Goal: Understand process/instructions

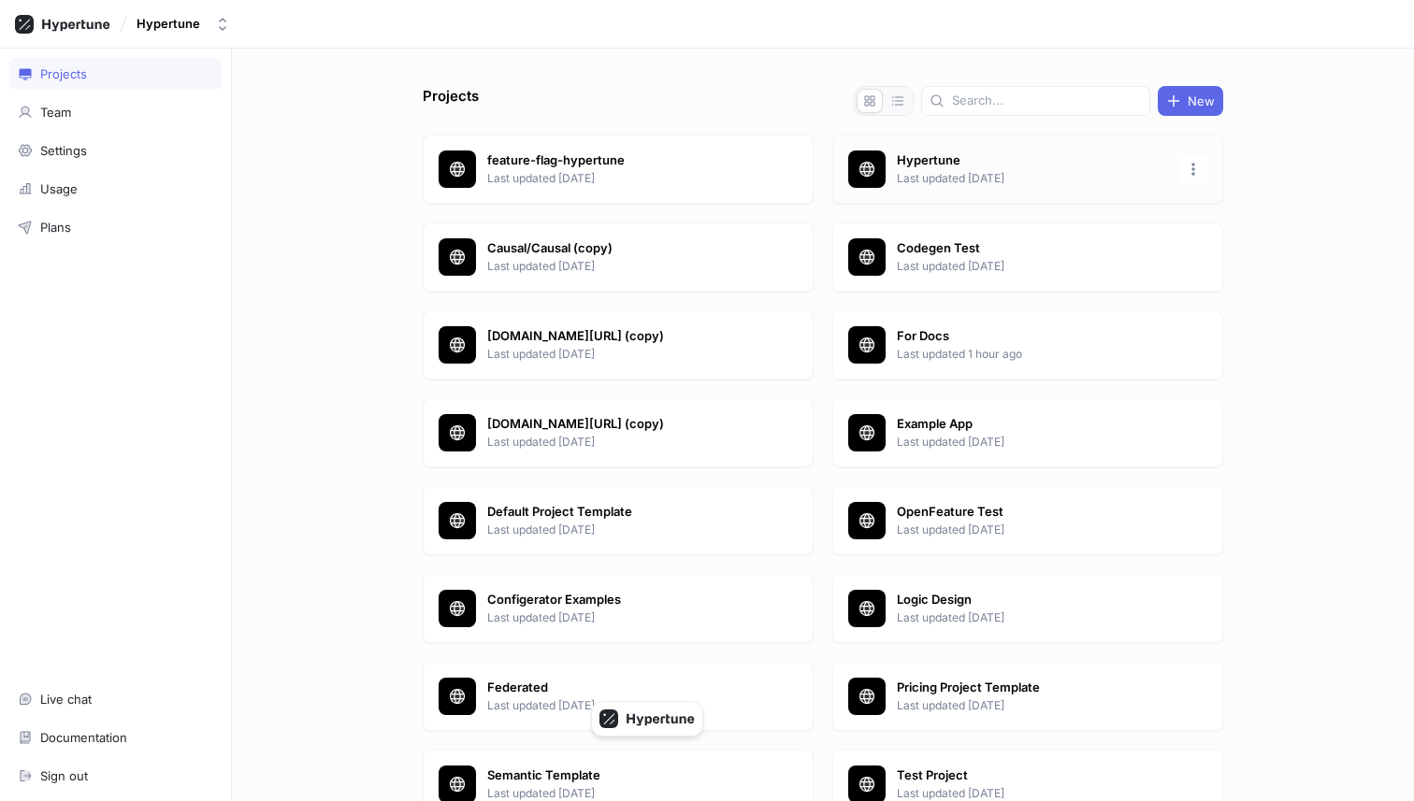
click at [975, 170] on p "Last updated [DATE]" at bounding box center [1032, 178] width 271 height 17
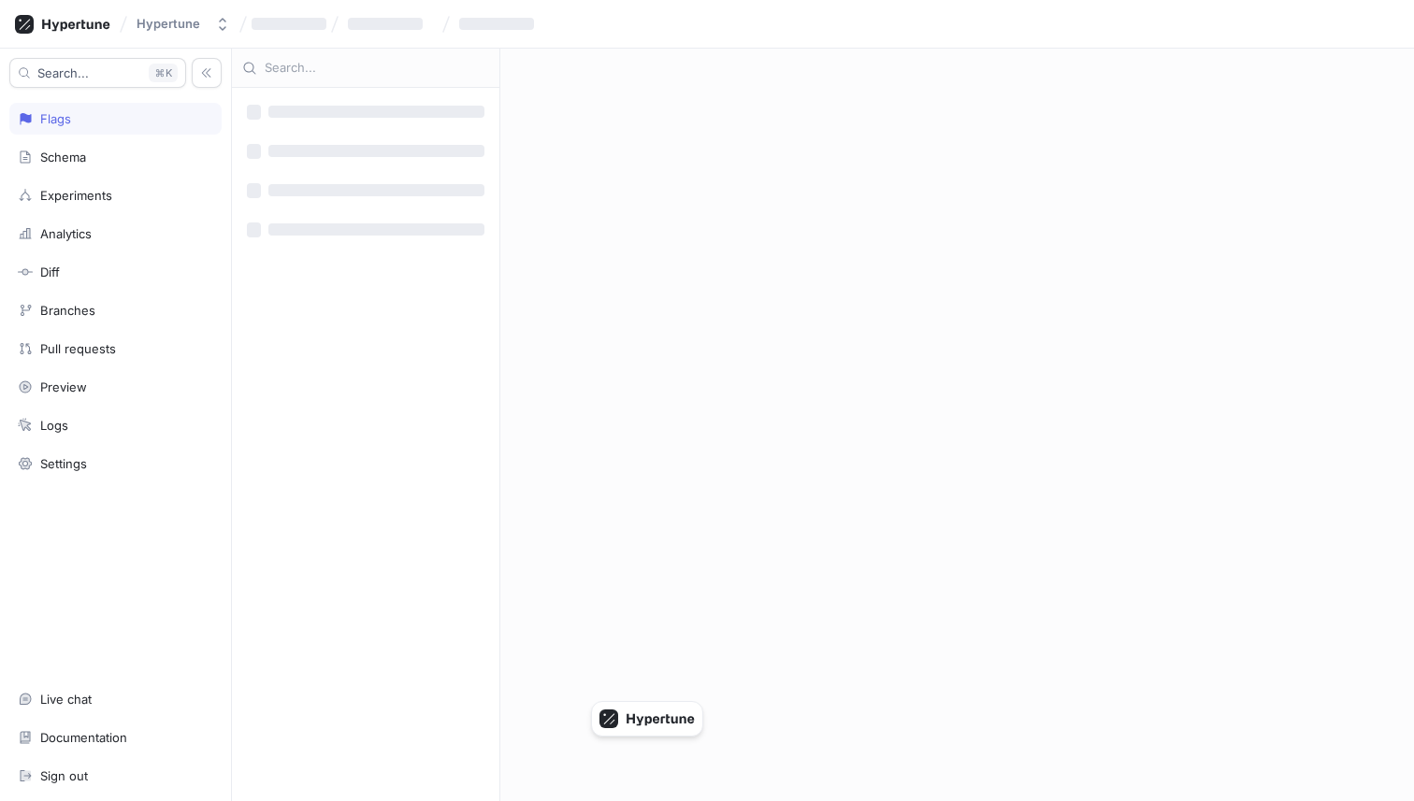
click at [111, 636] on div at bounding box center [115, 645] width 212 height 64
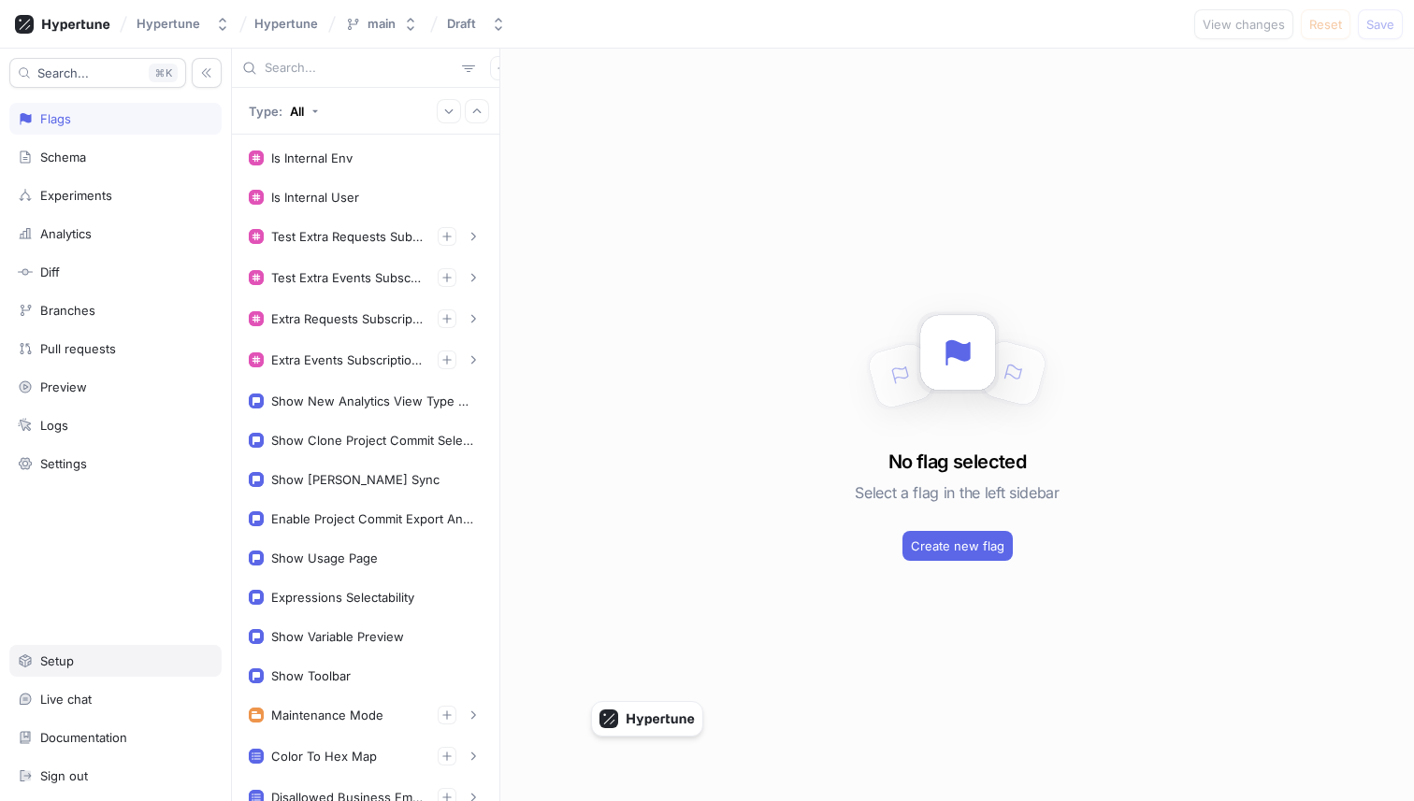
click at [100, 672] on div "Setup" at bounding box center [115, 661] width 212 height 32
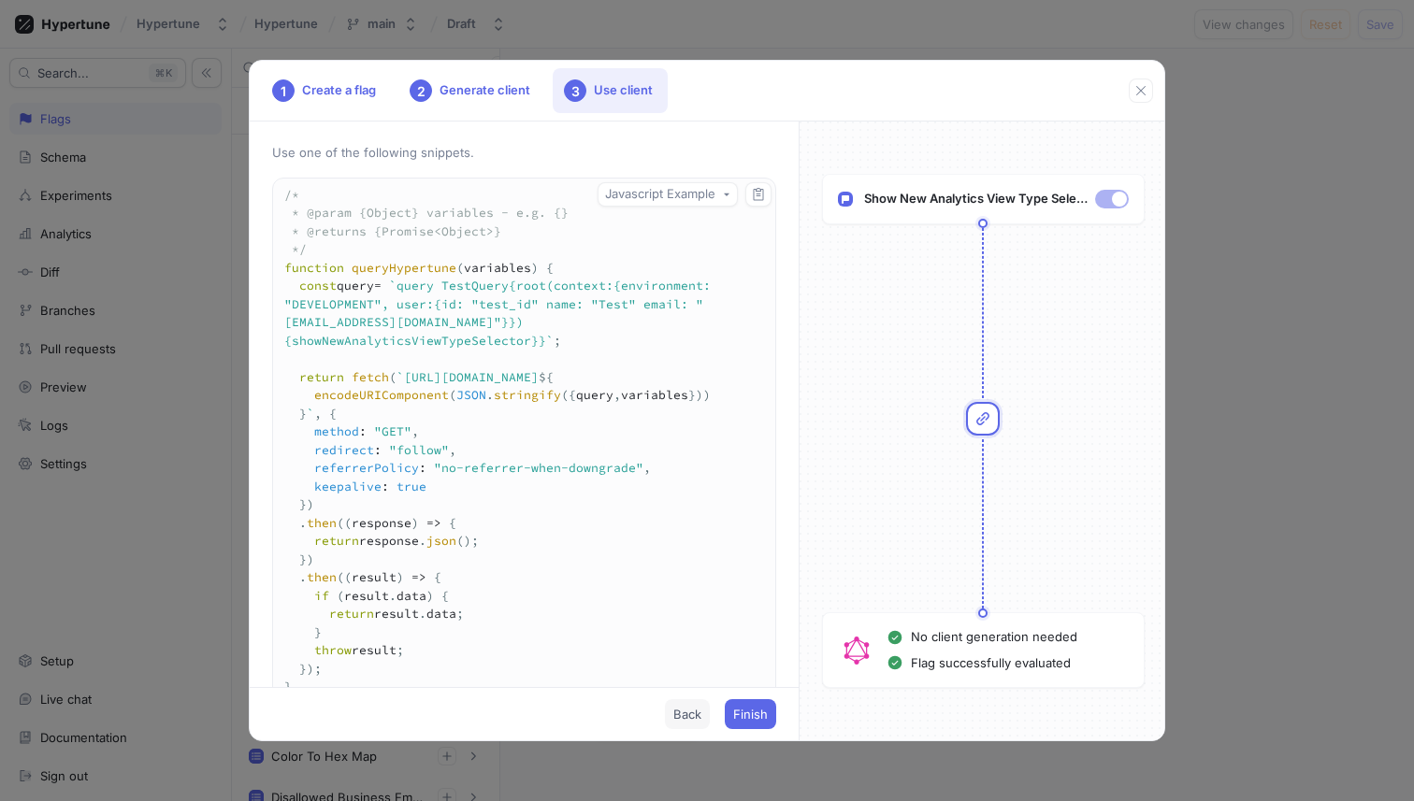
click at [688, 713] on span "Back" at bounding box center [687, 714] width 28 height 11
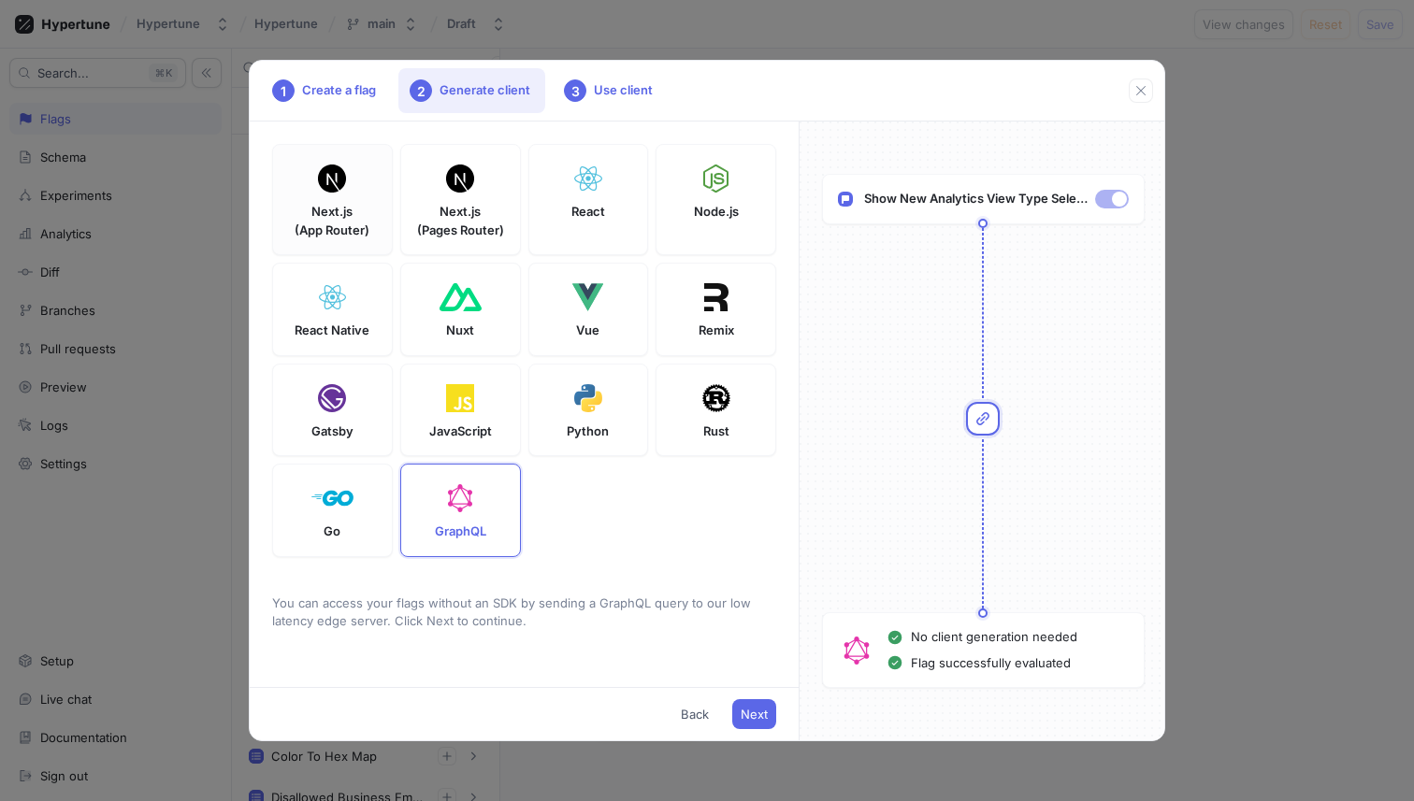
click at [349, 197] on div "Next.js (App Router)" at bounding box center [332, 199] width 121 height 111
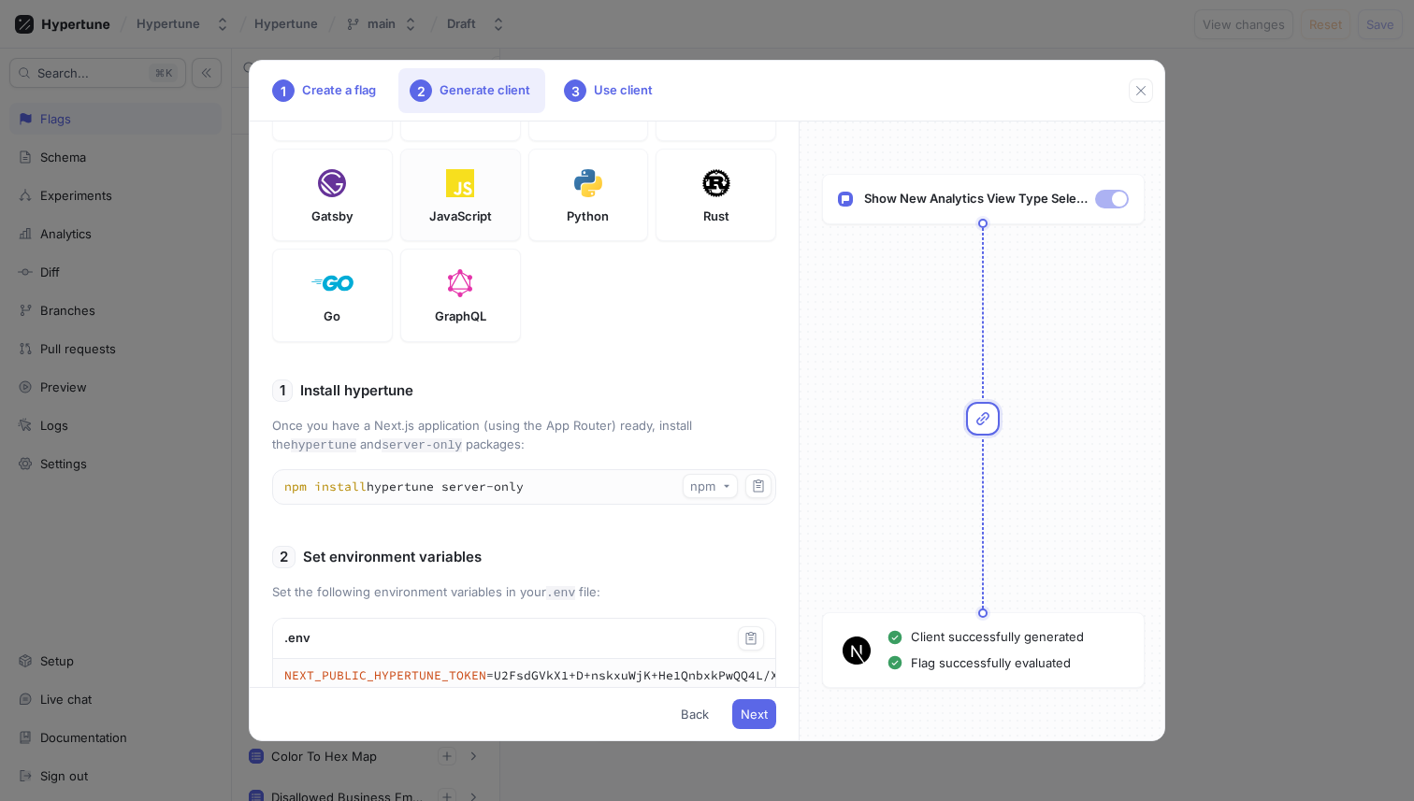
scroll to position [366, 0]
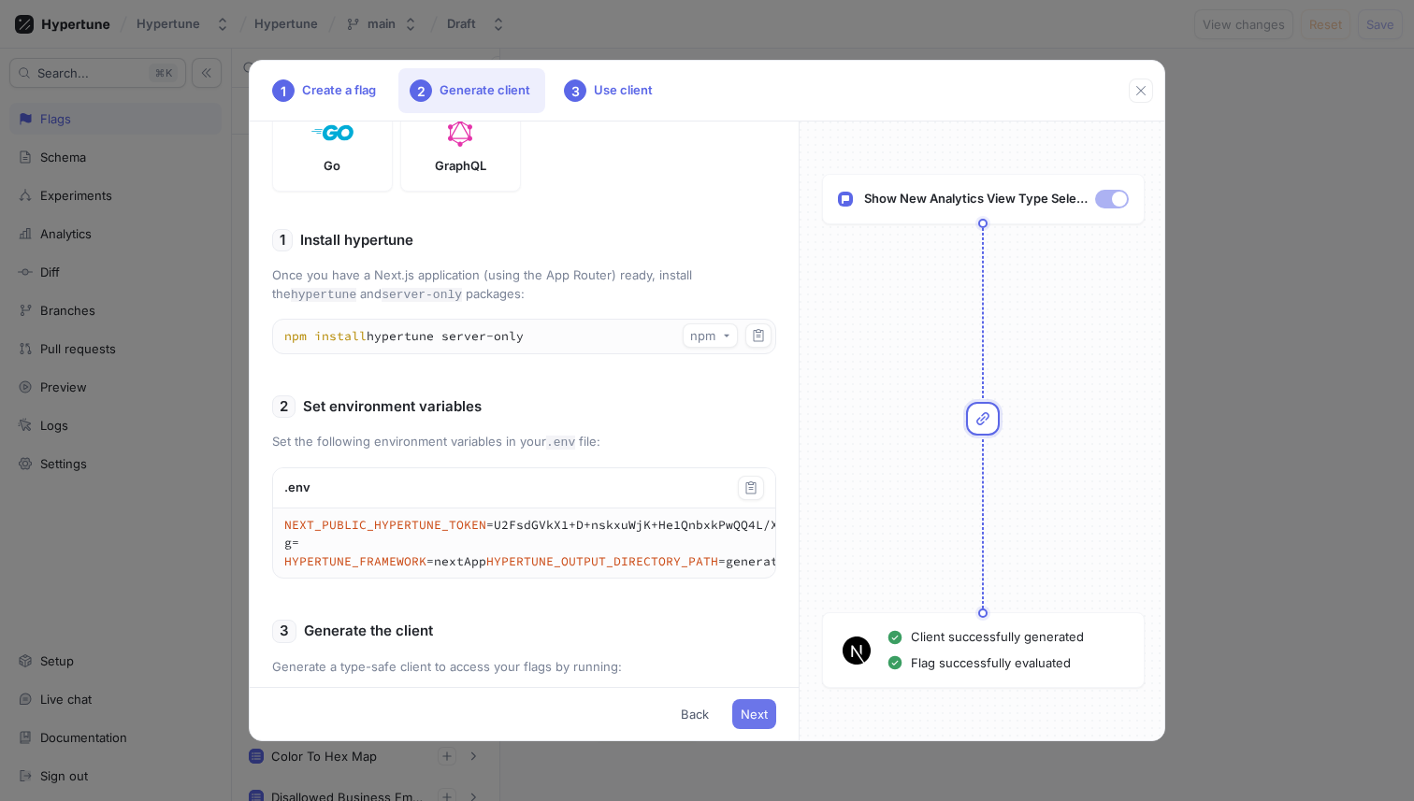
click at [756, 709] on span "Next" at bounding box center [754, 714] width 27 height 11
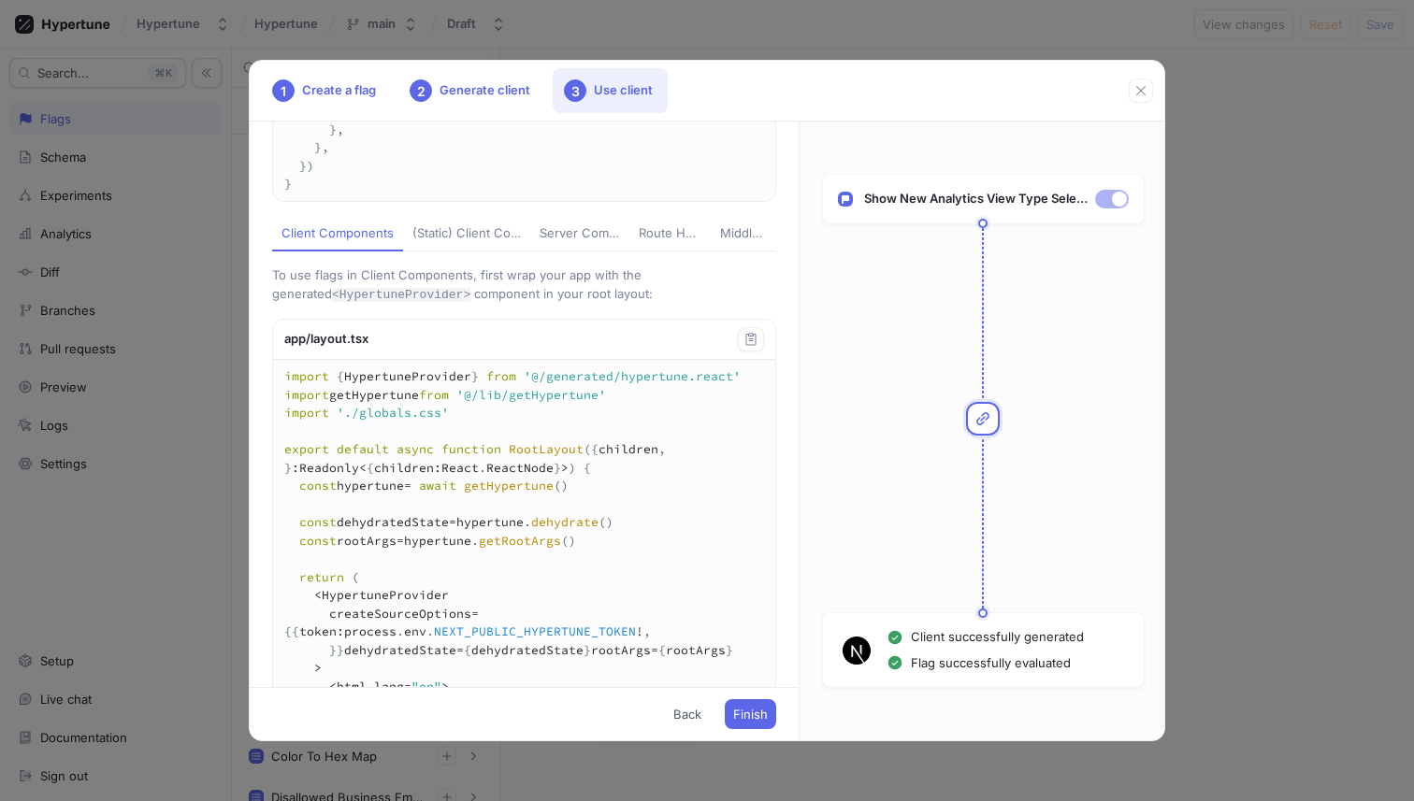
scroll to position [0, 0]
